Goal: Information Seeking & Learning: Check status

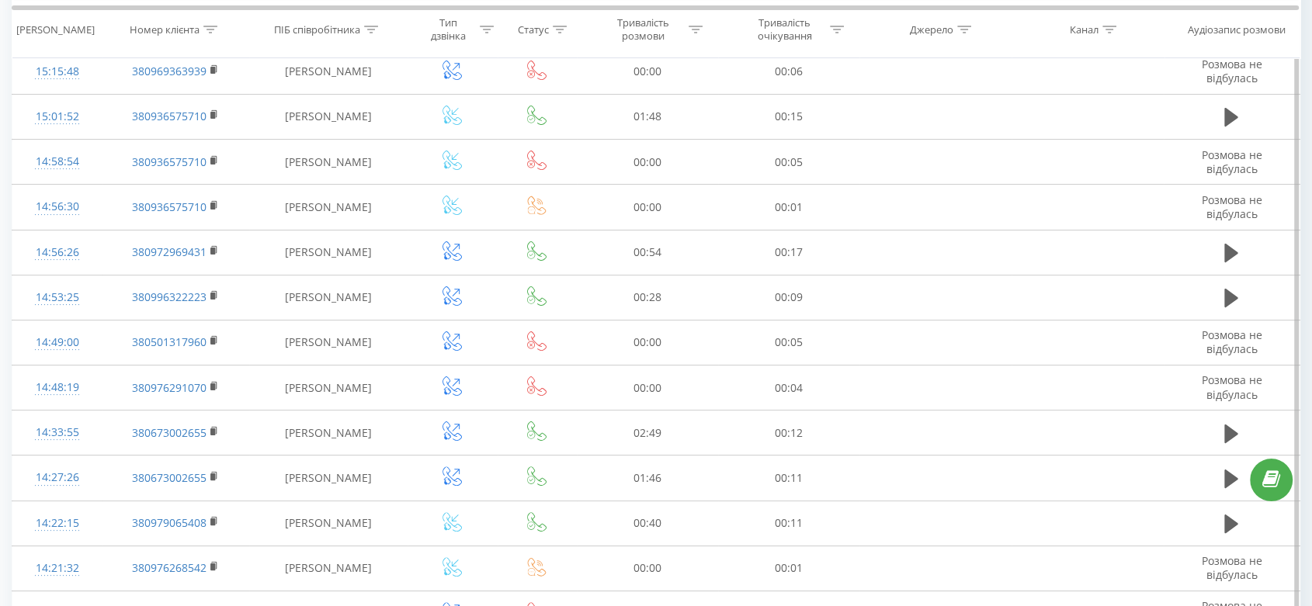
scroll to position [258, 0]
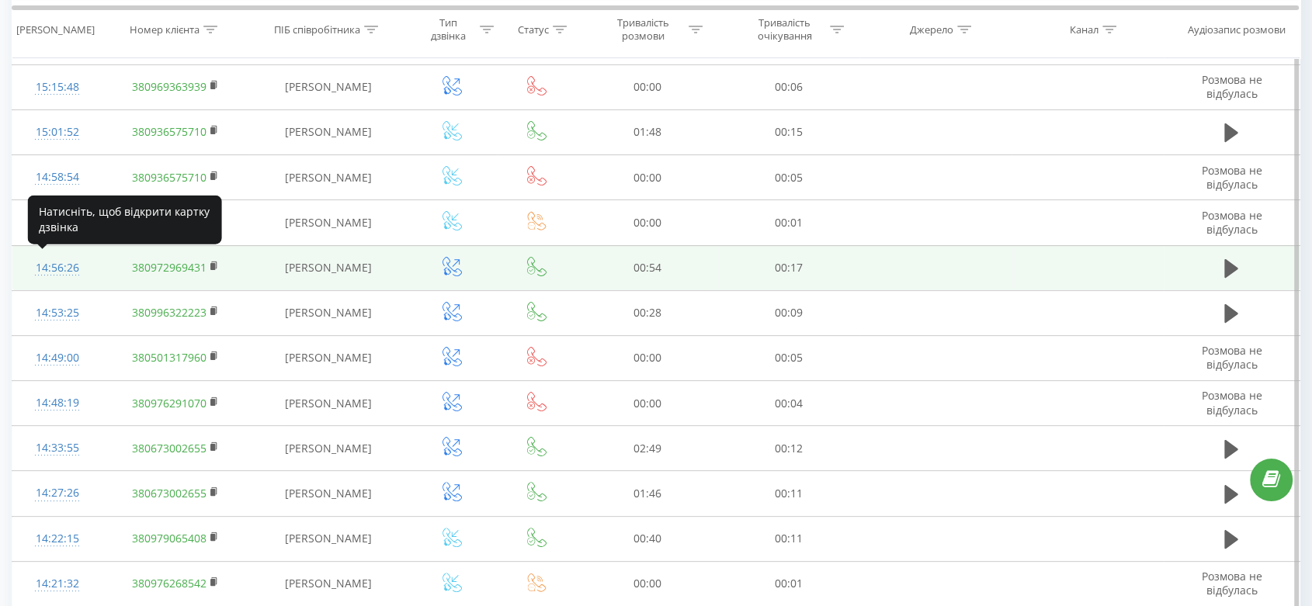
click at [61, 262] on div "14:56:26" at bounding box center [57, 268] width 59 height 30
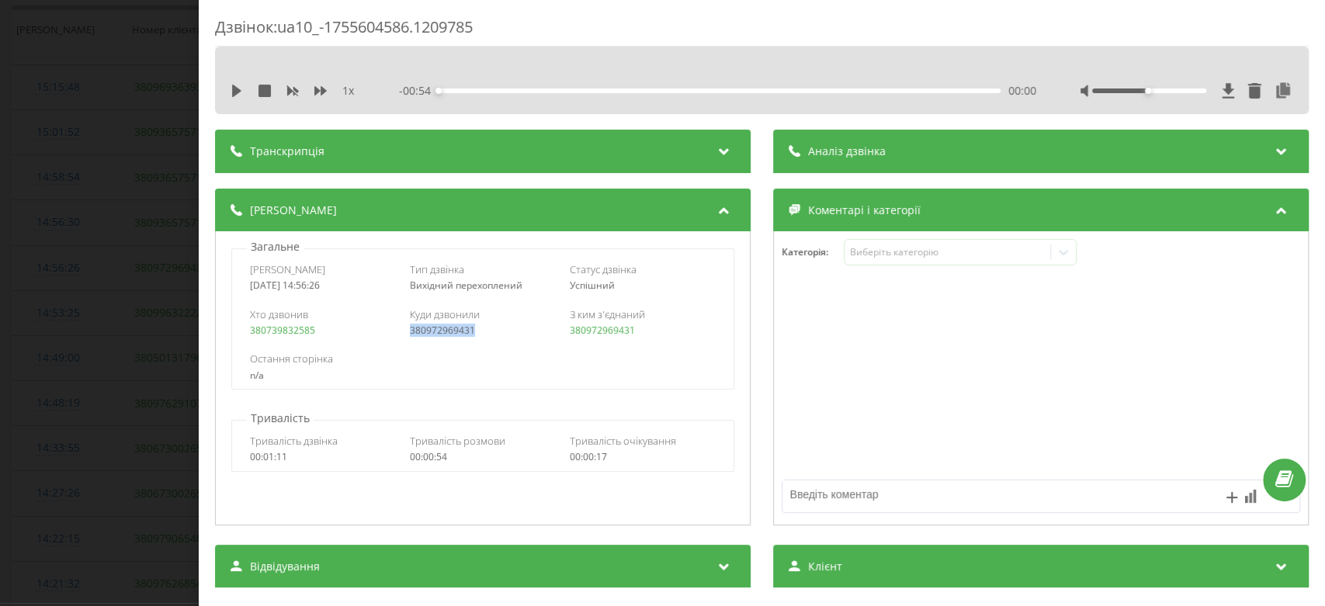
drag, startPoint x: 495, startPoint y: 322, endPoint x: 404, endPoint y: 337, distance: 92.8
click at [404, 337] on div "Хто дзвонив 380739832585 Куди дзвонили 380972969431 З ким з'єднаний 380972969431" at bounding box center [482, 322] width 501 height 45
click at [16, 352] on div "Дзвінок : ua10_-1755604586.1209785 1 x - 00:54 00:00 00:00 Транскрипція Для AI-…" at bounding box center [662, 303] width 1325 height 606
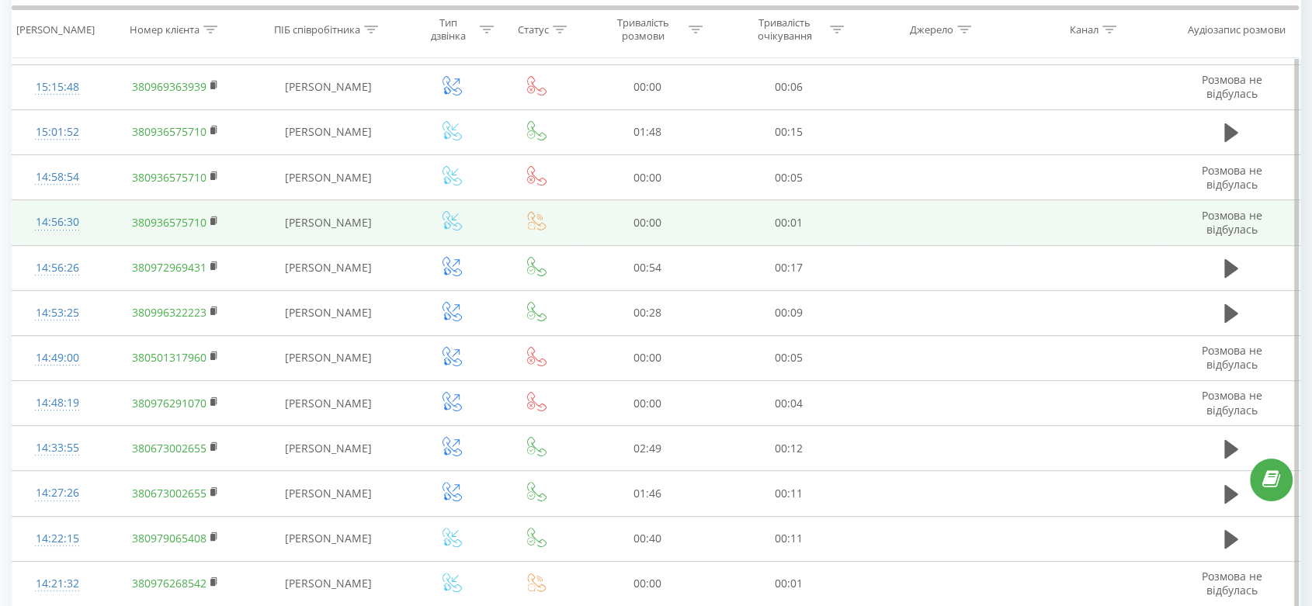
scroll to position [192, 0]
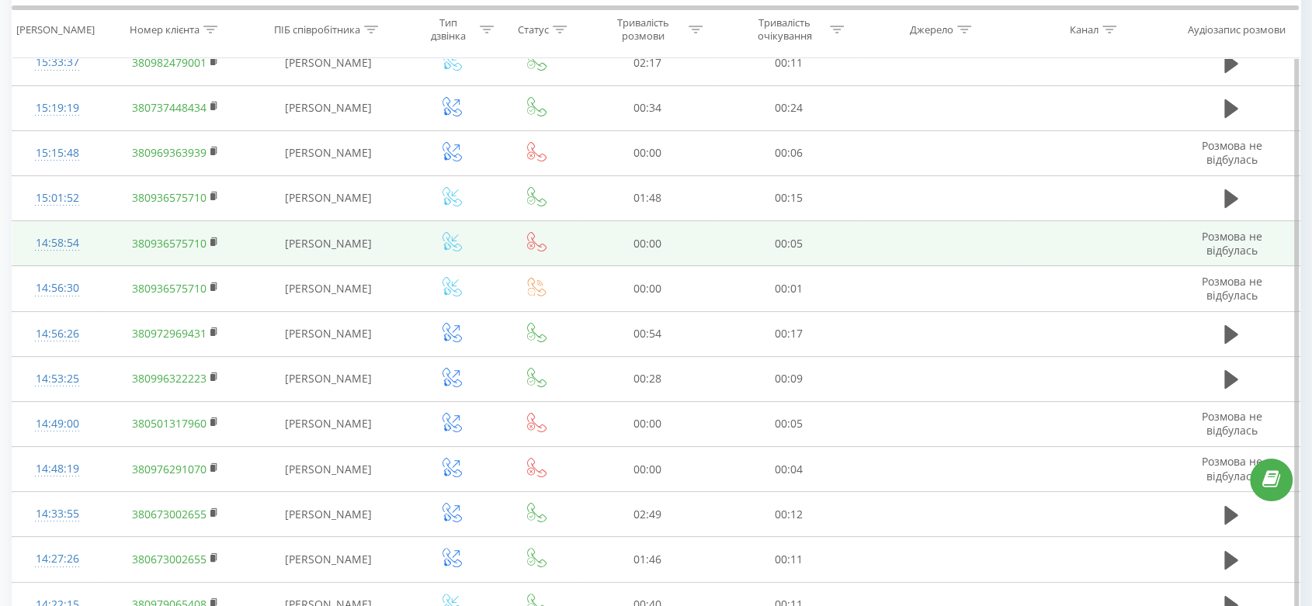
click at [537, 241] on icon at bounding box center [536, 241] width 19 height 19
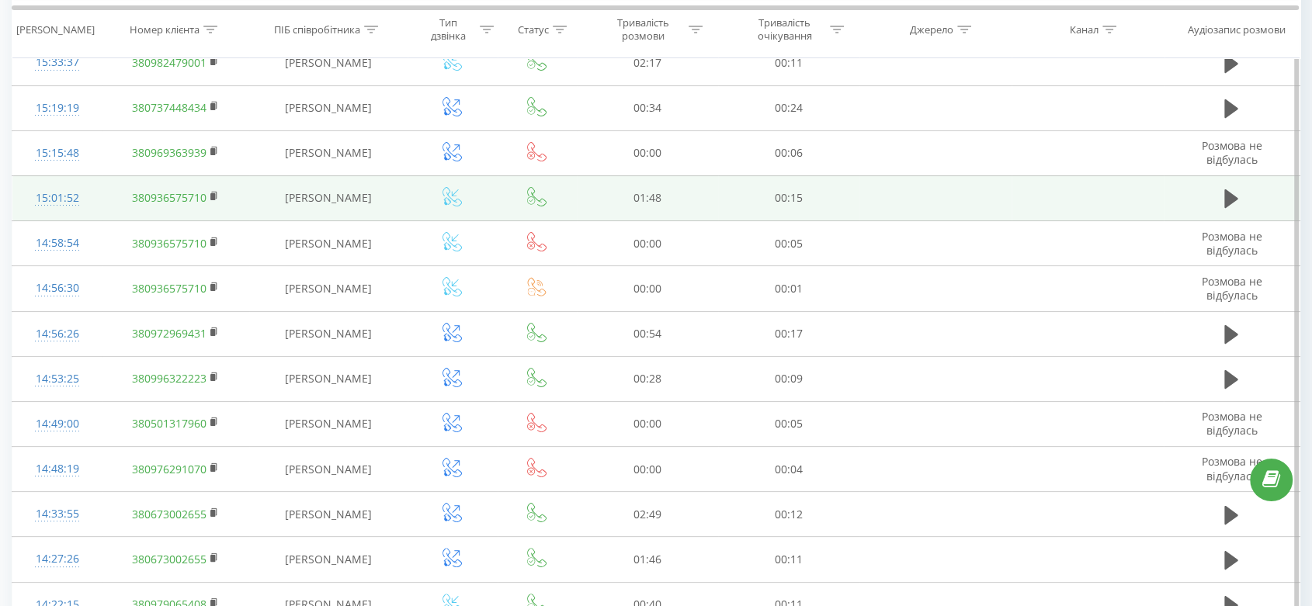
click at [529, 197] on icon at bounding box center [536, 196] width 19 height 19
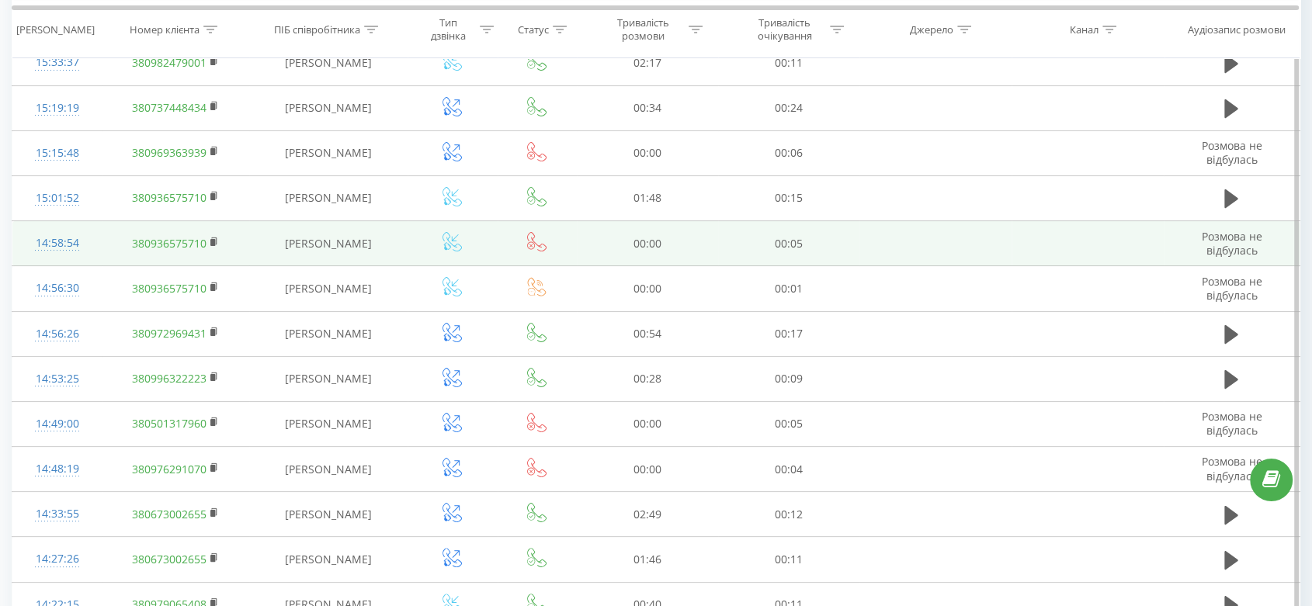
click at [534, 242] on icon at bounding box center [536, 241] width 19 height 19
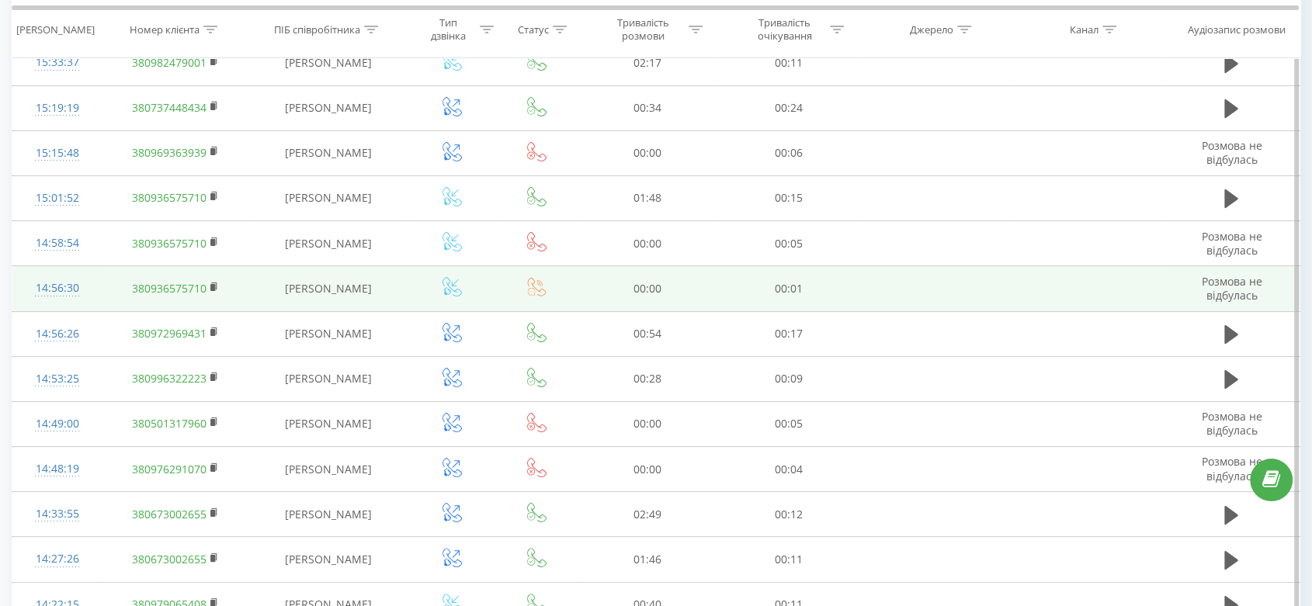
click at [528, 284] on icon at bounding box center [536, 286] width 19 height 19
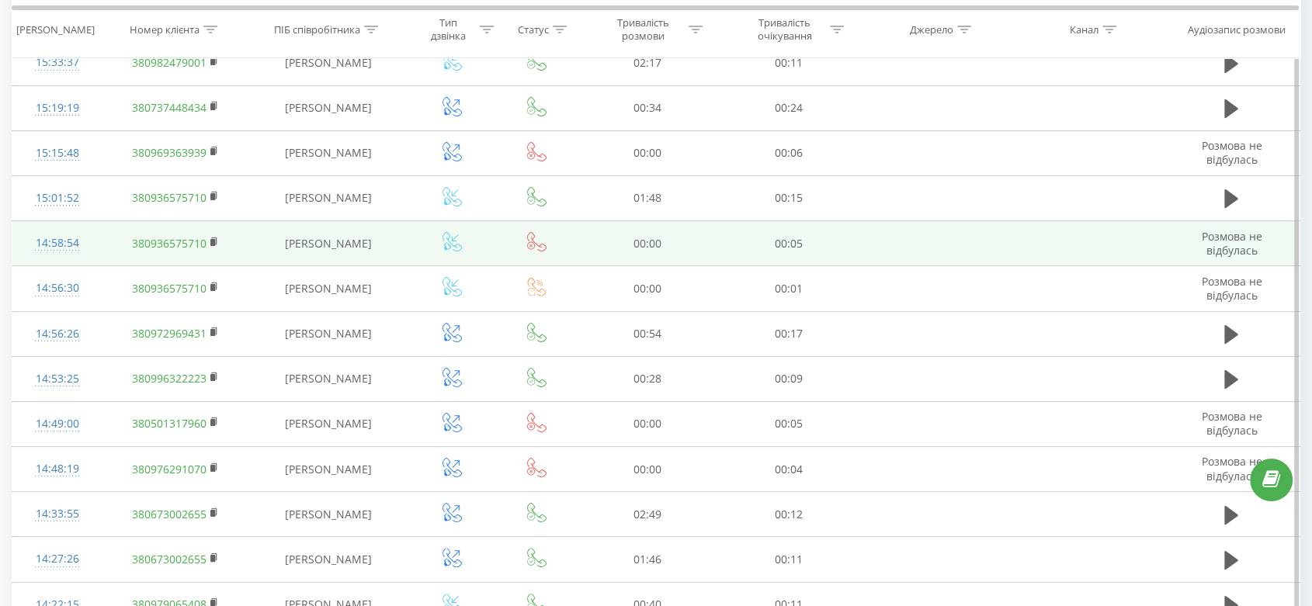
click at [540, 241] on icon at bounding box center [536, 241] width 19 height 19
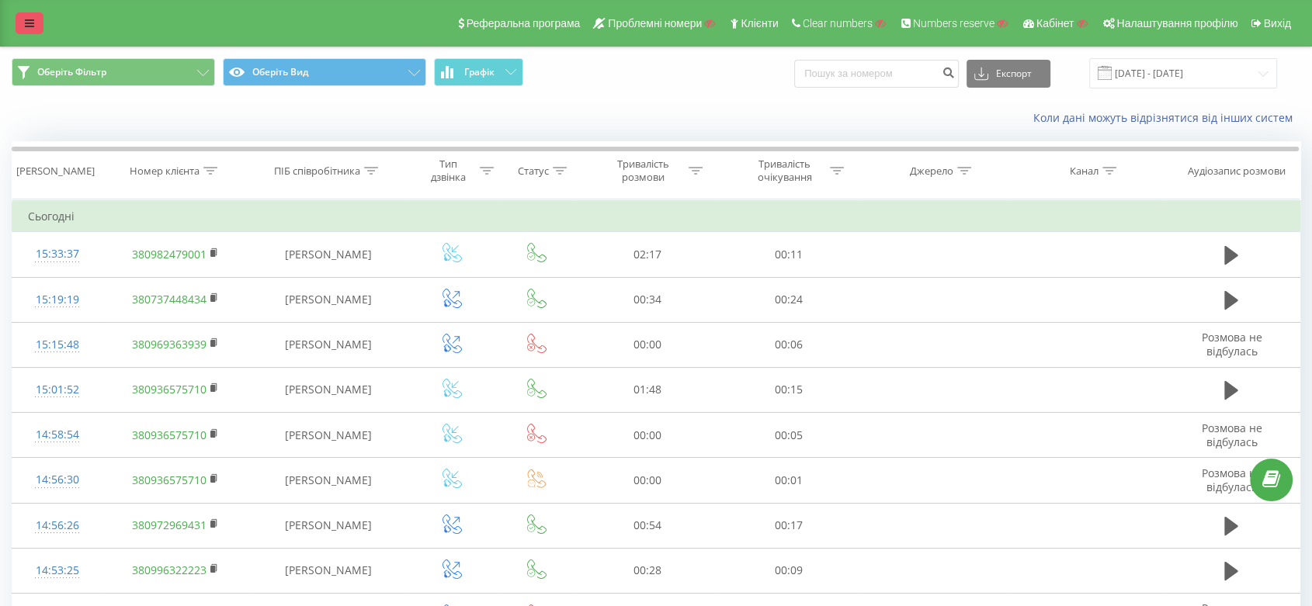
click at [40, 29] on link at bounding box center [30, 23] width 28 height 22
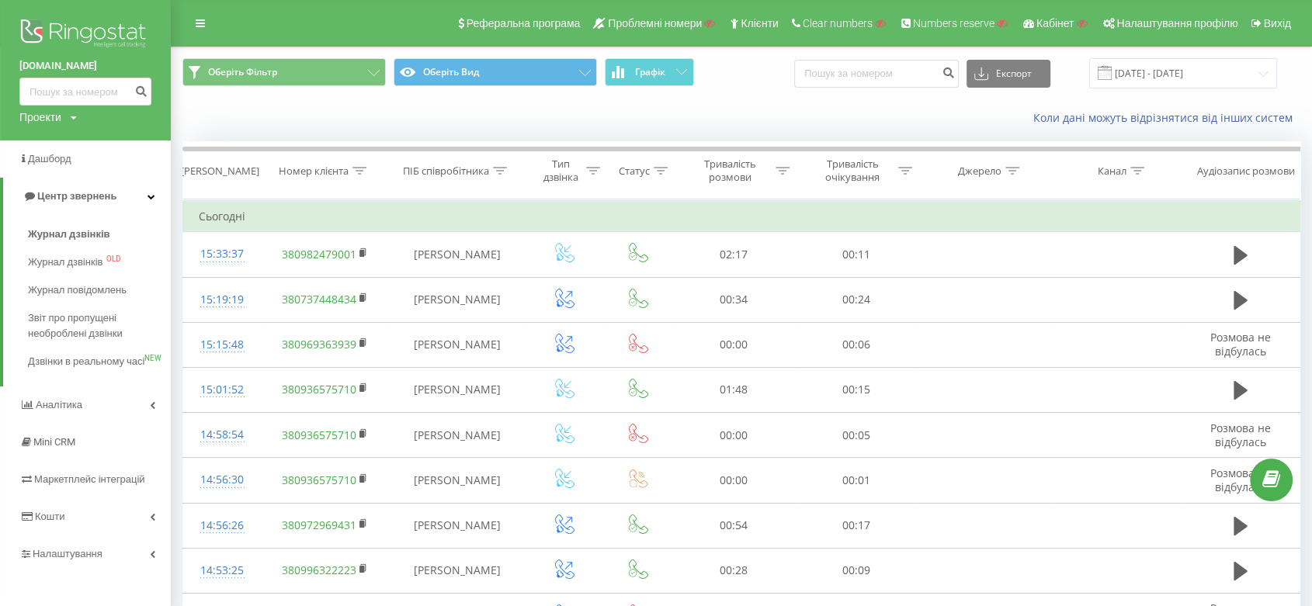
click at [83, 27] on img at bounding box center [85, 35] width 132 height 39
